Goal: Task Accomplishment & Management: Use online tool/utility

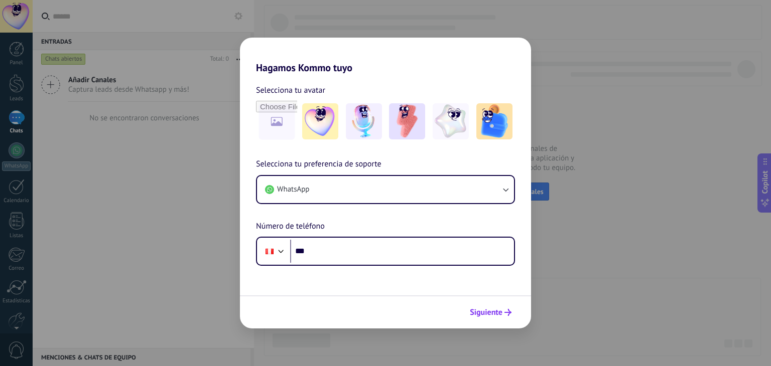
drag, startPoint x: 0, startPoint y: 0, endPoint x: 495, endPoint y: 314, distance: 586.2
click at [495, 314] on span "Siguiente" at bounding box center [486, 312] width 33 height 7
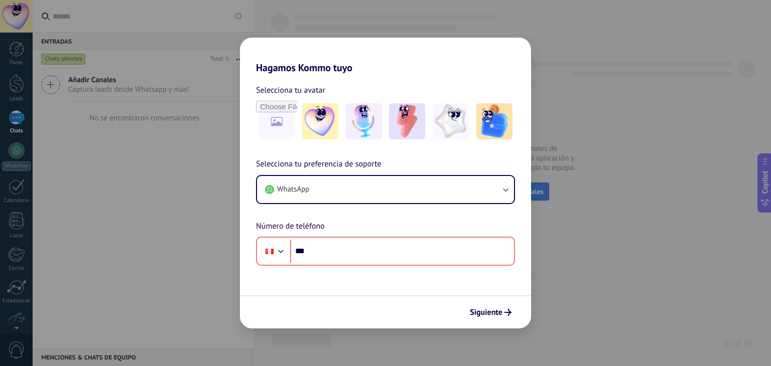
click at [222, 201] on div "Hagamos Kommo tuyo Selecciona tu avatar Selecciona tu preferencia de soporte Wh…" at bounding box center [385, 183] width 771 height 366
drag, startPoint x: 221, startPoint y: 199, endPoint x: 217, endPoint y: 195, distance: 5.3
click at [220, 198] on div "Hagamos Kommo tuyo Selecciona tu avatar Selecciona tu preferencia de soporte Wh…" at bounding box center [385, 183] width 771 height 366
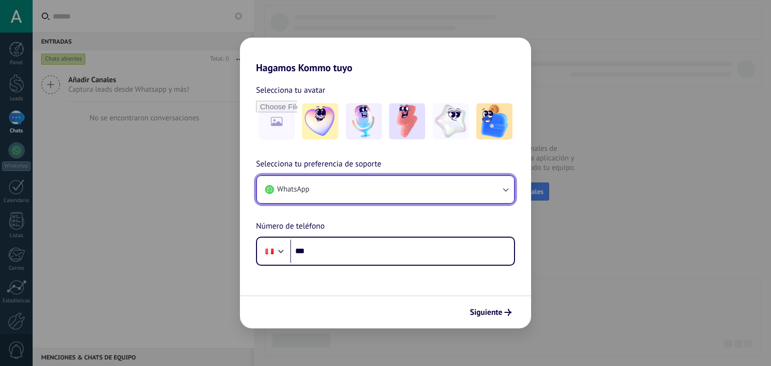
click at [319, 186] on button "WhatsApp" at bounding box center [385, 189] width 257 height 27
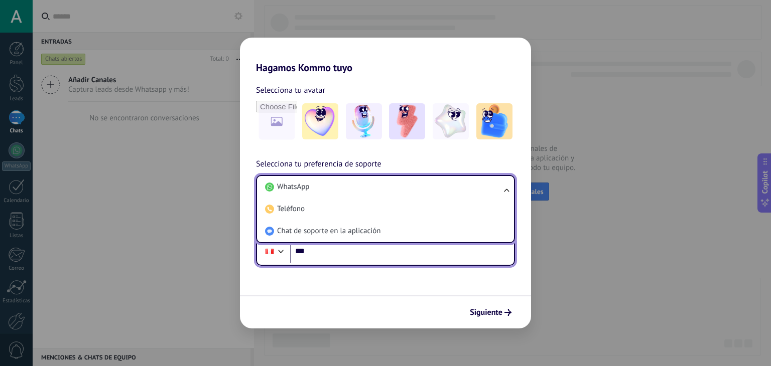
click at [327, 257] on input "***" at bounding box center [402, 251] width 224 height 23
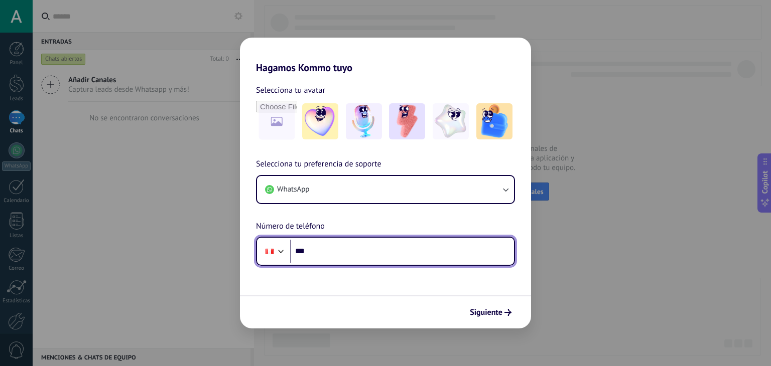
click at [331, 248] on input "***" at bounding box center [402, 251] width 224 height 23
type input "**********"
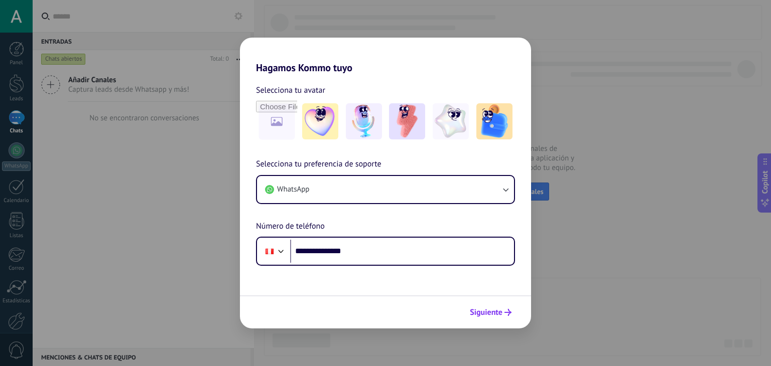
click at [494, 314] on span "Siguiente" at bounding box center [486, 312] width 33 height 7
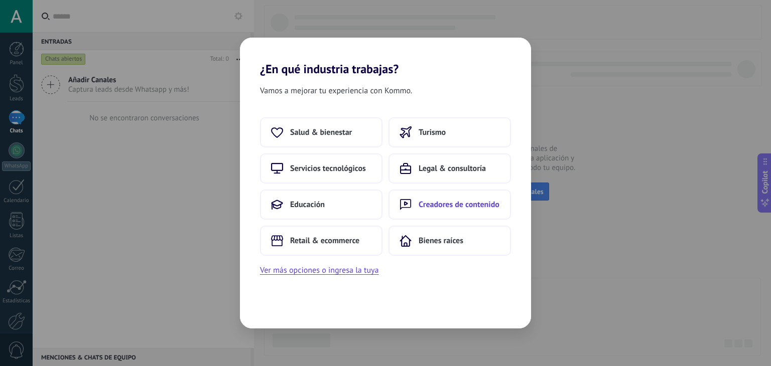
click at [464, 203] on span "Creadores de contenido" at bounding box center [458, 205] width 81 height 10
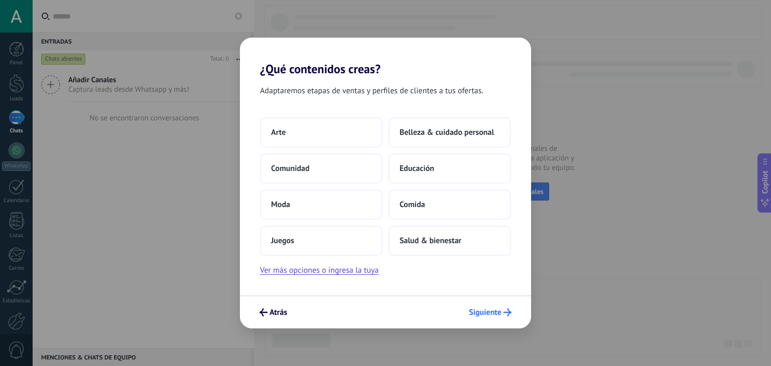
click at [484, 314] on span "Siguiente" at bounding box center [485, 312] width 33 height 7
click at [419, 202] on span "Comida" at bounding box center [412, 205] width 26 height 10
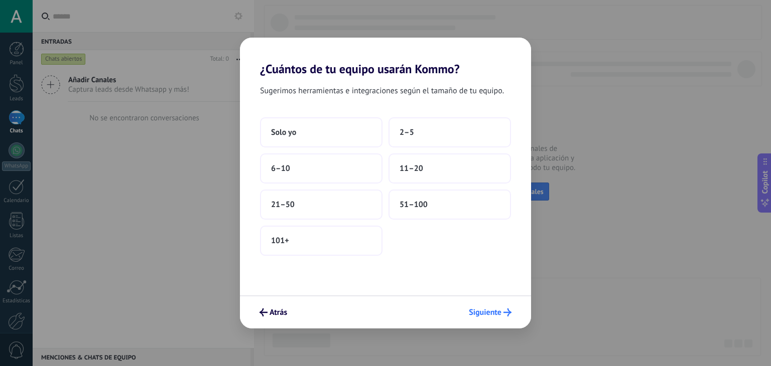
click at [498, 311] on span "Siguiente" at bounding box center [485, 312] width 33 height 7
click at [301, 140] on button "Solo yo" at bounding box center [321, 132] width 122 height 30
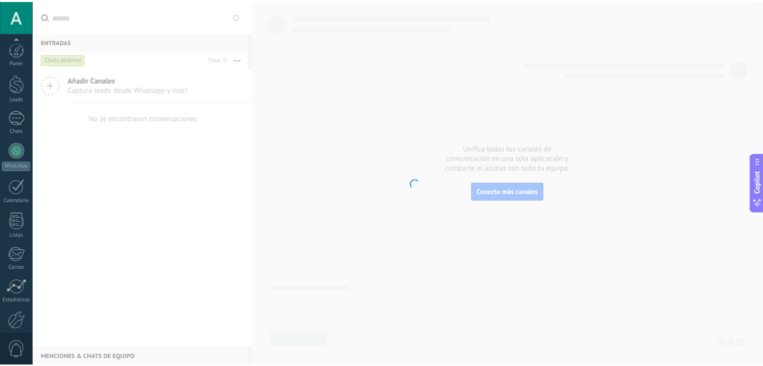
scroll to position [51, 0]
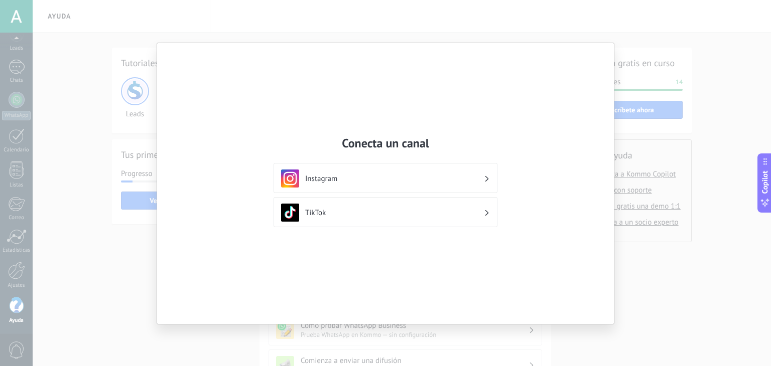
click at [530, 230] on div "Conecta un canal Instagram TikTok" at bounding box center [385, 183] width 457 height 281
click at [649, 246] on div "Conecta un canal Instagram TikTok" at bounding box center [385, 183] width 771 height 366
click at [69, 227] on div "Conecta un canal Instagram TikTok" at bounding box center [385, 183] width 771 height 366
click at [398, 215] on h3 "TikTok" at bounding box center [394, 213] width 179 height 10
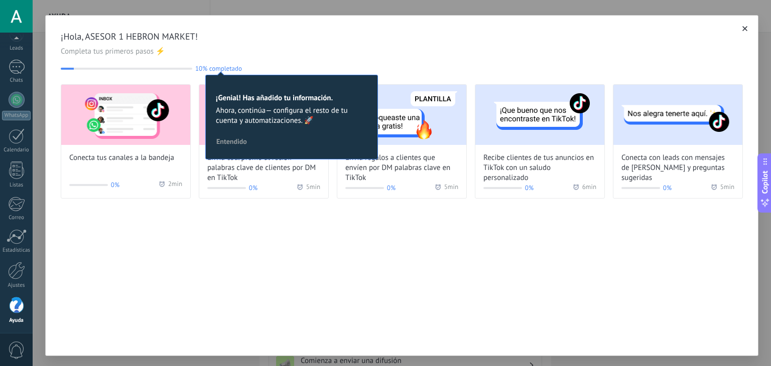
click at [742, 28] on use "button" at bounding box center [744, 28] width 5 height 5
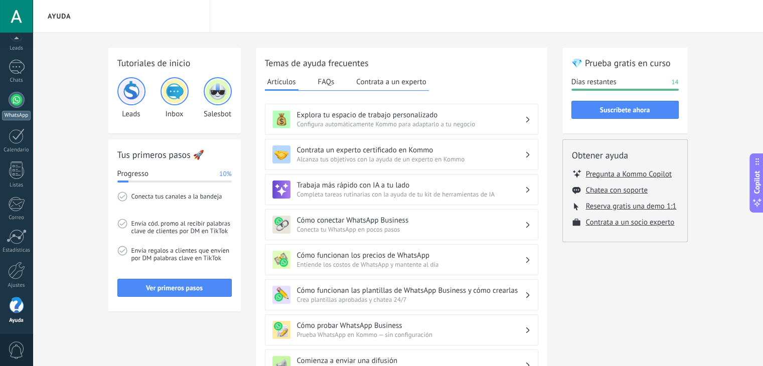
click at [14, 99] on div at bounding box center [17, 100] width 16 height 16
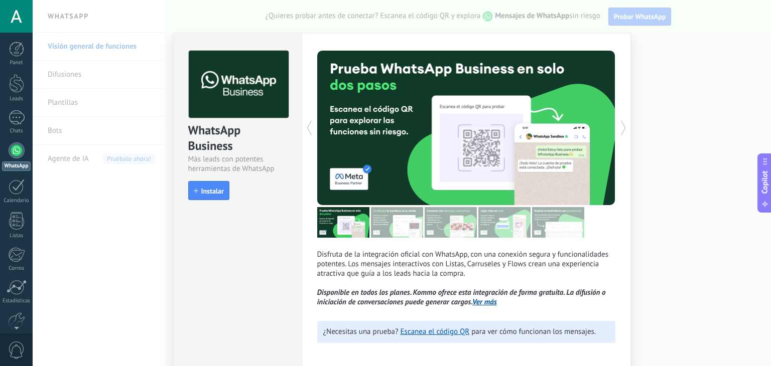
scroll to position [44, 0]
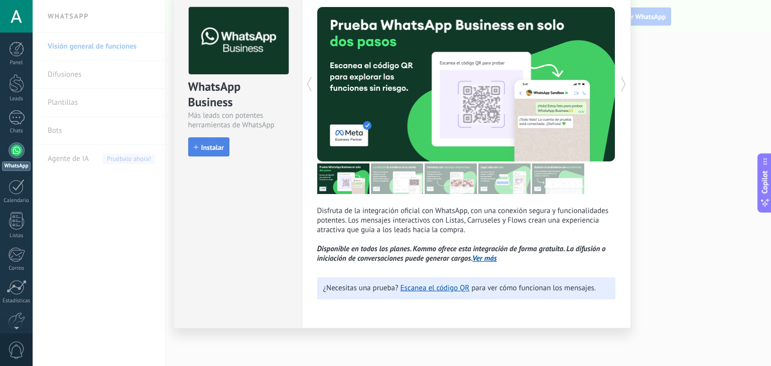
click at [206, 147] on span "Instalar" at bounding box center [212, 147] width 23 height 7
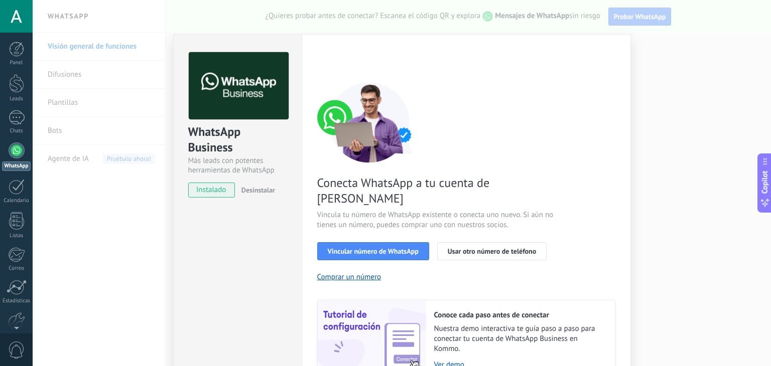
scroll to position [43, 0]
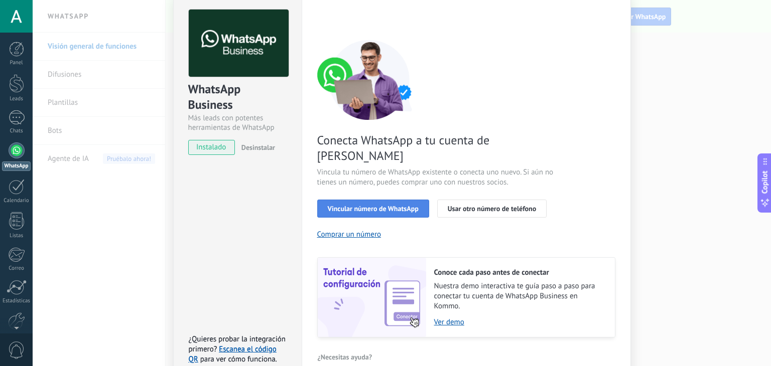
click at [373, 205] on span "Vincular número de WhatsApp" at bounding box center [373, 208] width 91 height 7
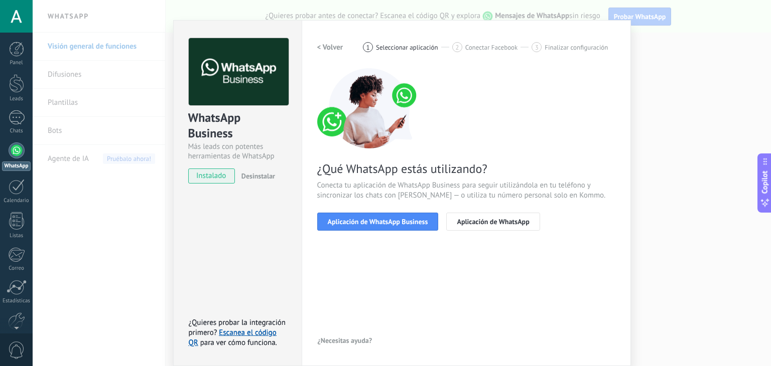
scroll to position [14, 0]
click at [369, 225] on span "Aplicación de WhatsApp Business" at bounding box center [378, 221] width 100 height 7
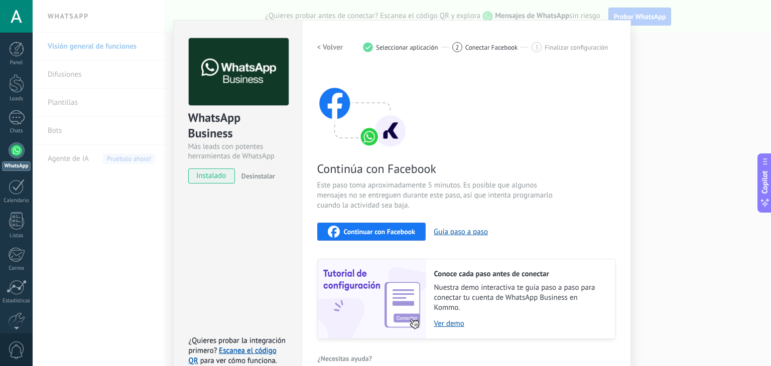
scroll to position [31, 0]
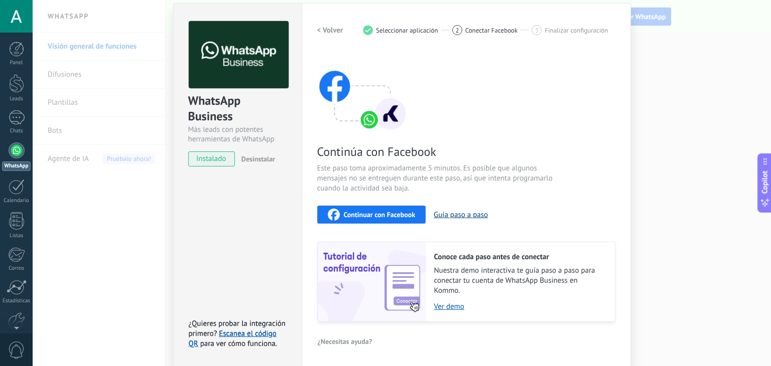
click at [442, 213] on button "Guía paso a paso" at bounding box center [461, 215] width 54 height 10
click at [369, 213] on span "Continuar con Facebook" at bounding box center [380, 214] width 72 height 7
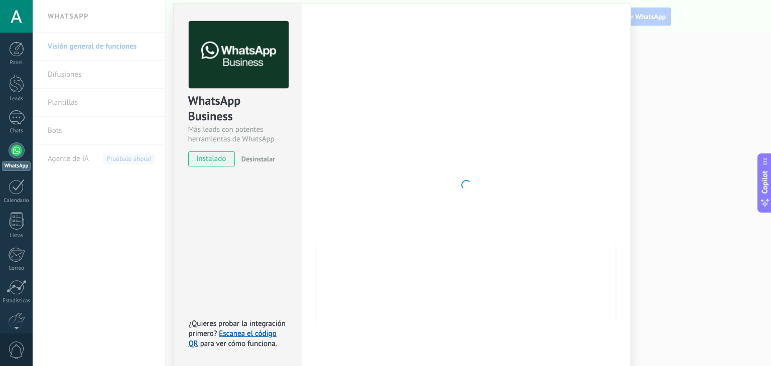
click at [433, 213] on div at bounding box center [466, 185] width 298 height 328
click at [662, 165] on div "WhatsApp Business Más leads con potentes herramientas de WhatsApp instalado Des…" at bounding box center [402, 183] width 738 height 366
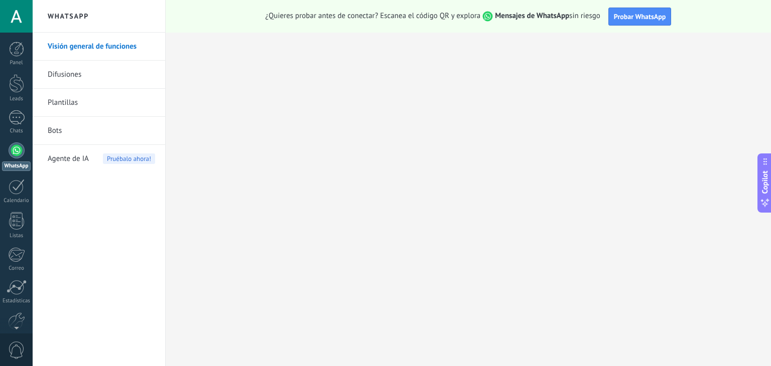
scroll to position [0, 0]
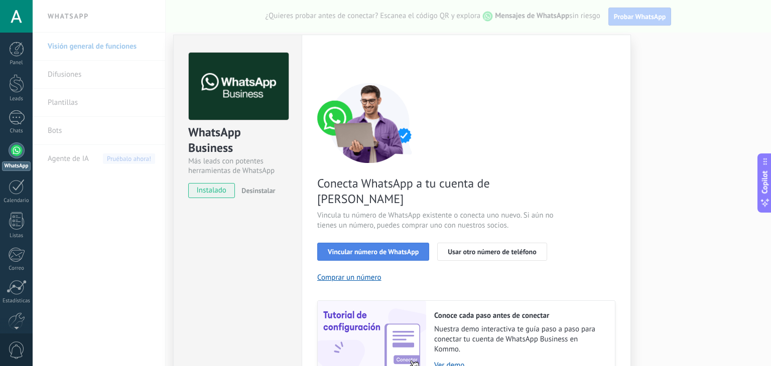
click at [388, 248] on span "Vincular número de WhatsApp" at bounding box center [373, 251] width 91 height 7
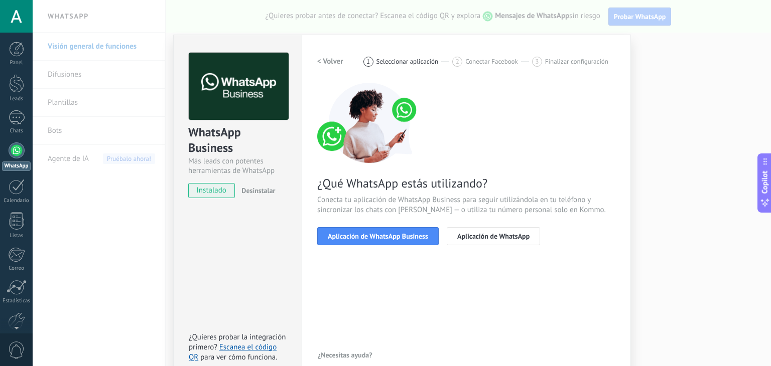
click at [388, 237] on span "Aplicación de WhatsApp Business" at bounding box center [378, 236] width 100 height 7
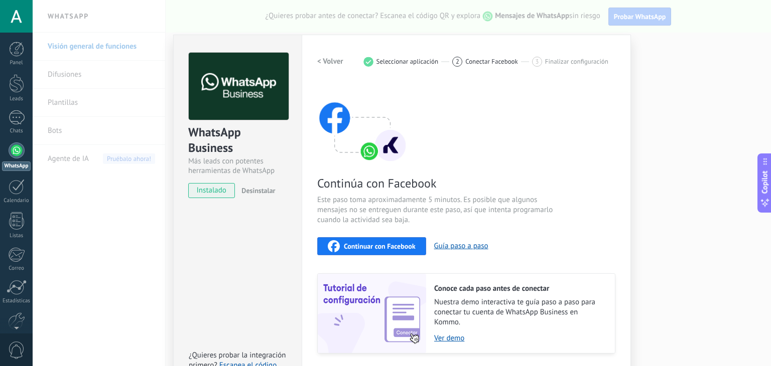
click at [380, 240] on div "Continuar con Facebook" at bounding box center [372, 246] width 88 height 12
click at [391, 245] on span "Continuar con Facebook" at bounding box center [380, 246] width 72 height 7
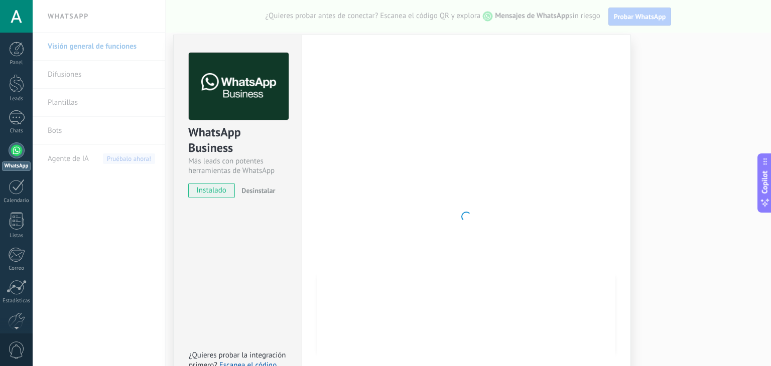
scroll to position [32, 0]
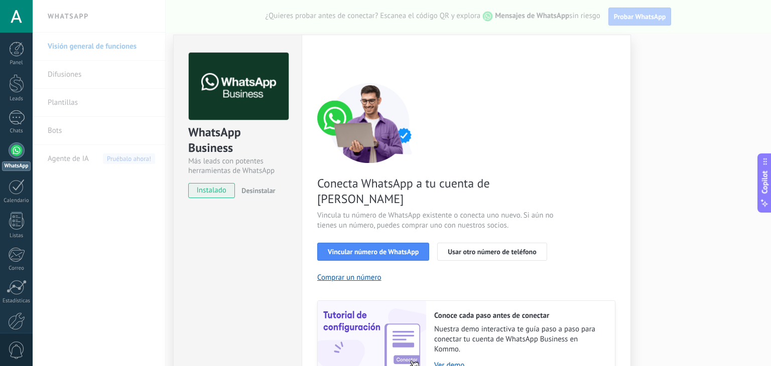
click at [33, 0] on ose-notification at bounding box center [33, 0] width 0 height 0
click at [401, 248] on span "Vincular número de WhatsApp" at bounding box center [373, 251] width 91 height 7
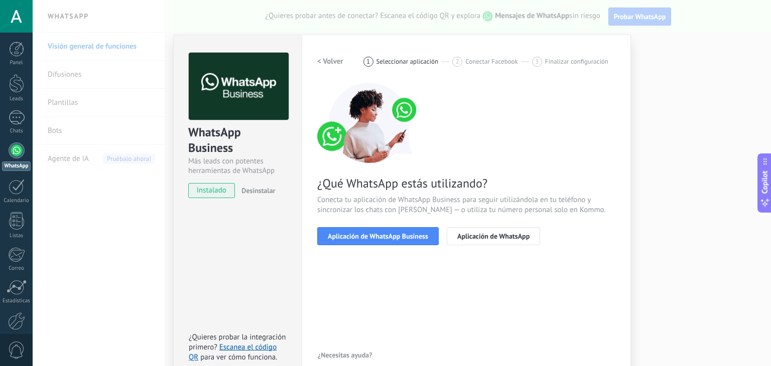
click at [401, 235] on span "Aplicación de WhatsApp Business" at bounding box center [378, 236] width 100 height 7
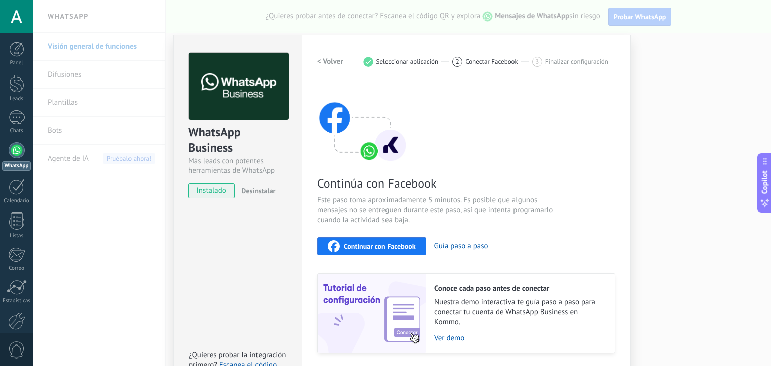
click at [386, 249] on span "Continuar con Facebook" at bounding box center [380, 246] width 72 height 7
click at [600, 143] on div "Continúa con Facebook Este paso toma aproximadamente 5 minutos. Es posible que …" at bounding box center [466, 218] width 298 height 271
